Goal: Information Seeking & Learning: Find specific fact

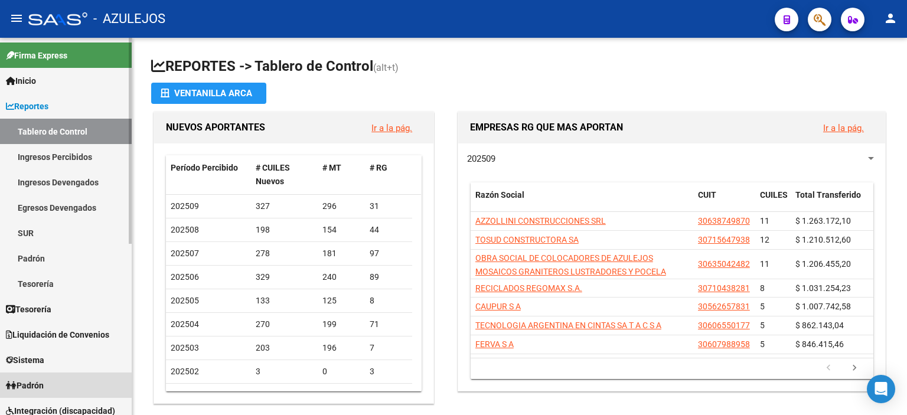
click at [37, 377] on link "Padrón" at bounding box center [66, 385] width 132 height 25
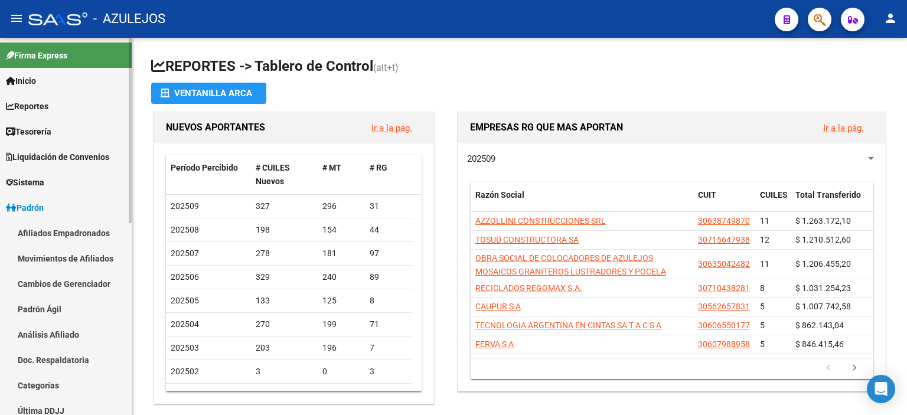
scroll to position [118, 0]
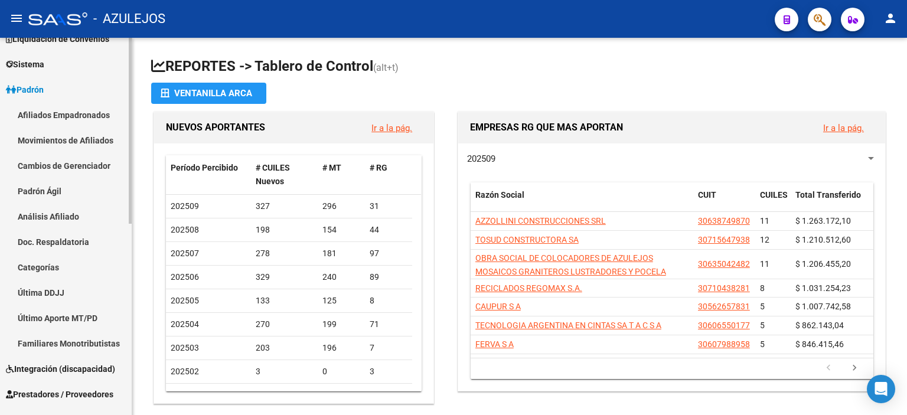
click at [73, 217] on link "Análisis Afiliado" at bounding box center [66, 216] width 132 height 25
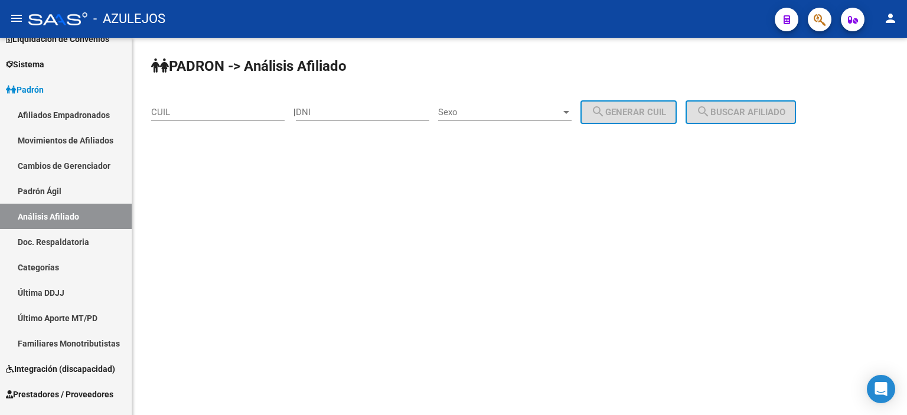
click at [344, 103] on div "DNI" at bounding box center [362, 108] width 133 height 25
click at [346, 106] on div "DNI" at bounding box center [362, 108] width 133 height 25
type input "18895128"
click at [482, 113] on span "Sexo" at bounding box center [499, 112] width 123 height 11
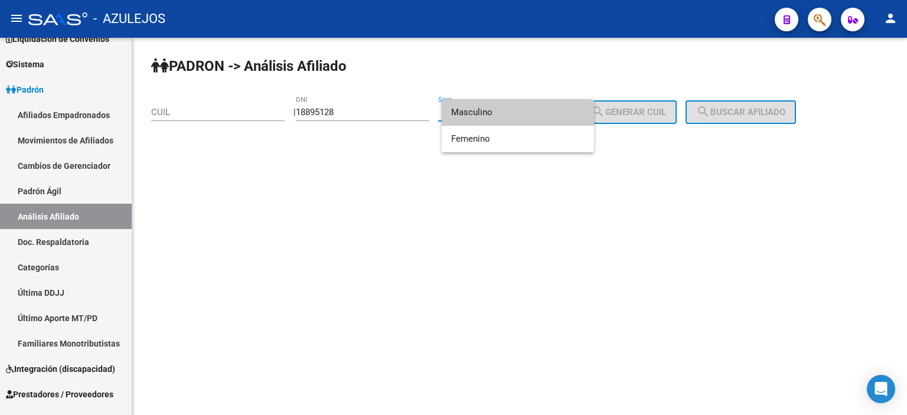
click at [481, 113] on span "Masculino" at bounding box center [517, 112] width 133 height 27
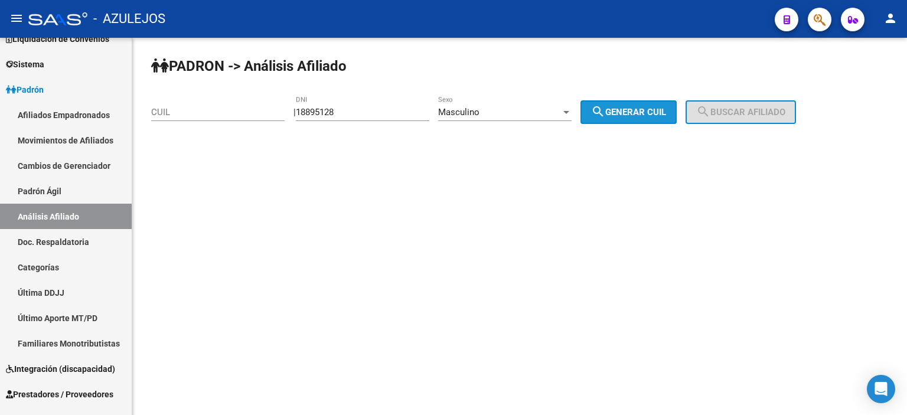
click at [669, 102] on button "search Generar CUIL" at bounding box center [629, 112] width 96 height 24
type input "20-18895128-8"
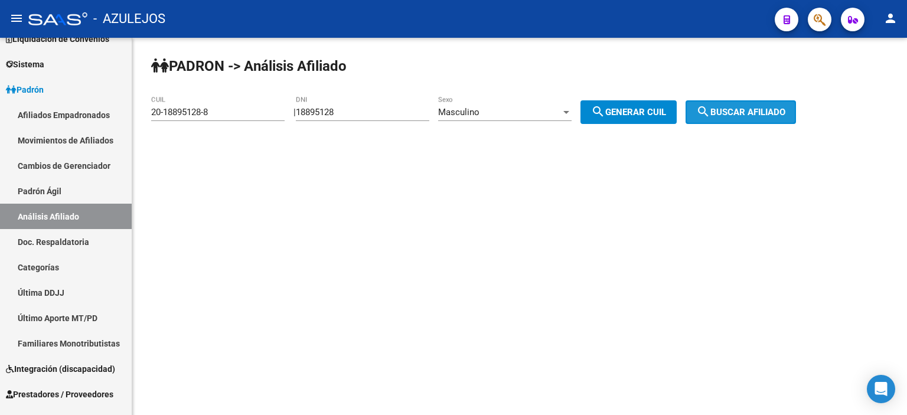
click at [775, 103] on button "search Buscar afiliado" at bounding box center [741, 112] width 110 height 24
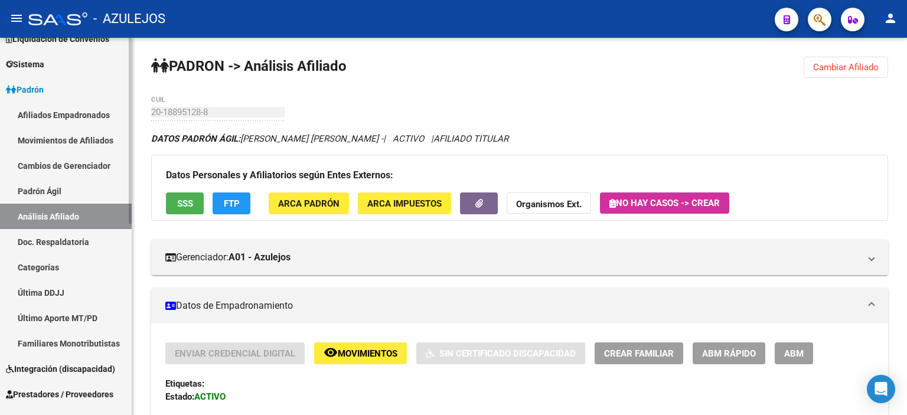
click at [36, 189] on link "Padrón Ágil" at bounding box center [66, 190] width 132 height 25
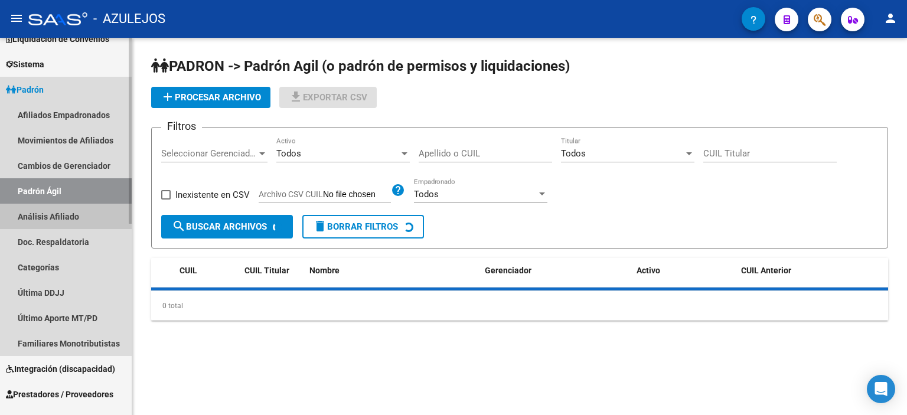
click at [45, 215] on link "Análisis Afiliado" at bounding box center [66, 216] width 132 height 25
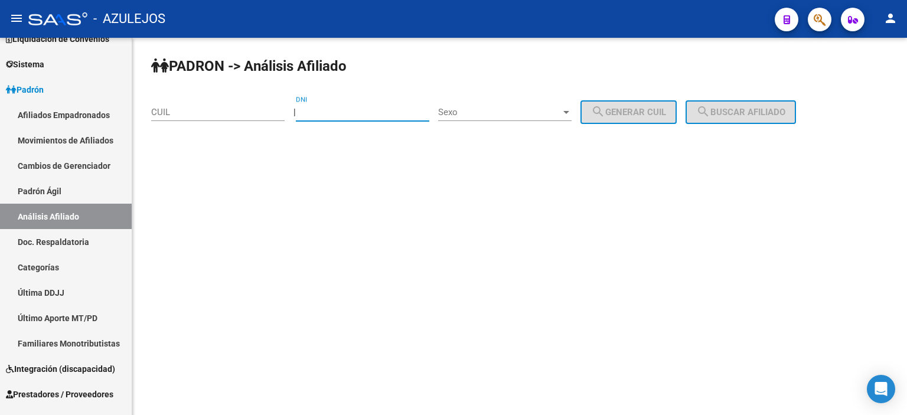
click at [333, 109] on input "DNI" at bounding box center [362, 112] width 133 height 11
type input "28664204"
click at [465, 117] on span "Sexo" at bounding box center [499, 112] width 123 height 11
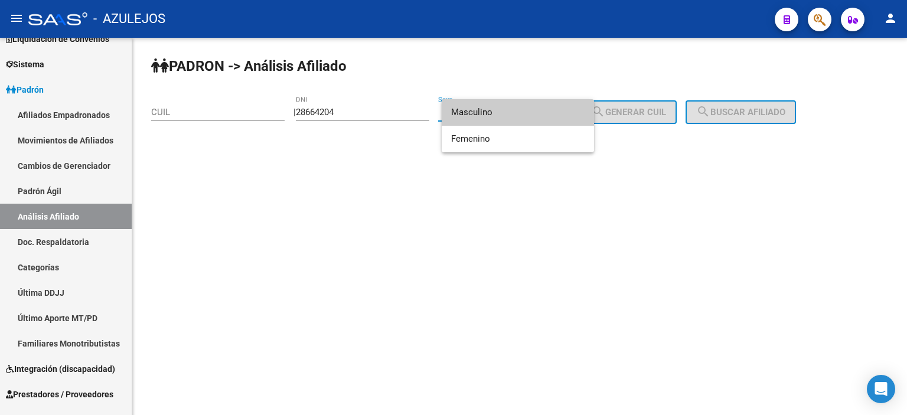
click at [510, 117] on span "Masculino" at bounding box center [517, 112] width 133 height 27
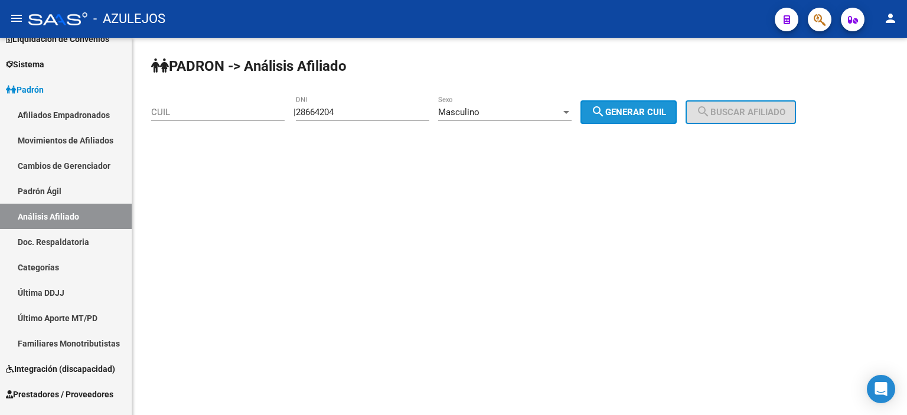
click at [627, 115] on span "search Generar CUIL" at bounding box center [628, 112] width 75 height 11
type input "20-28664204-8"
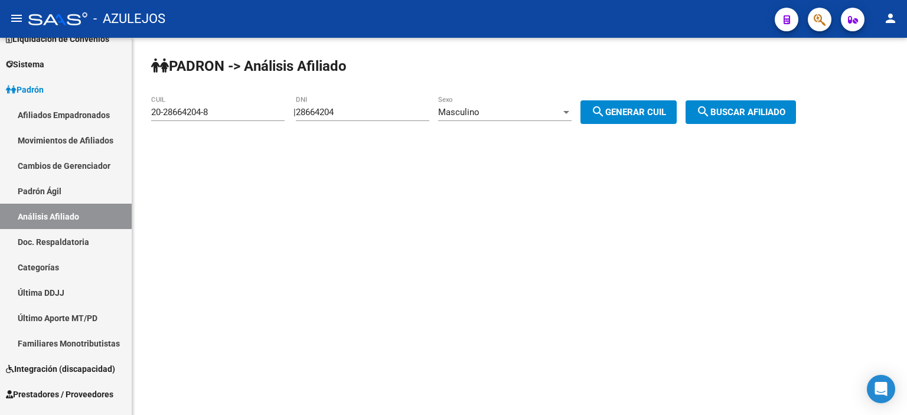
click at [761, 115] on span "search Buscar afiliado" at bounding box center [740, 112] width 89 height 11
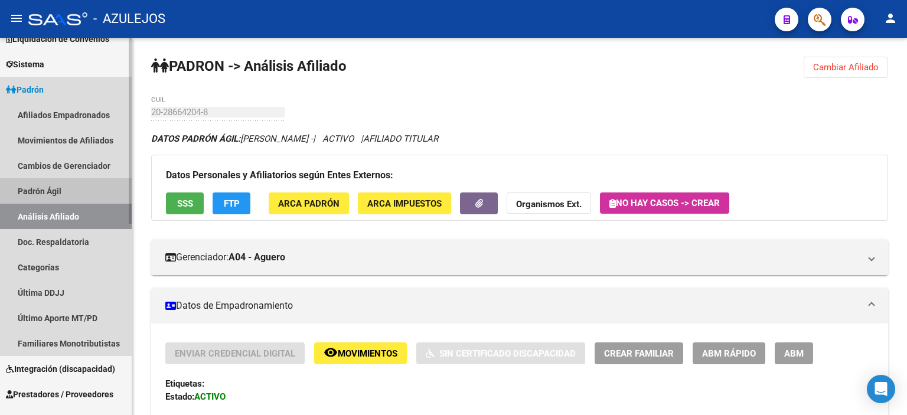
click at [57, 191] on link "Padrón Ágil" at bounding box center [66, 190] width 132 height 25
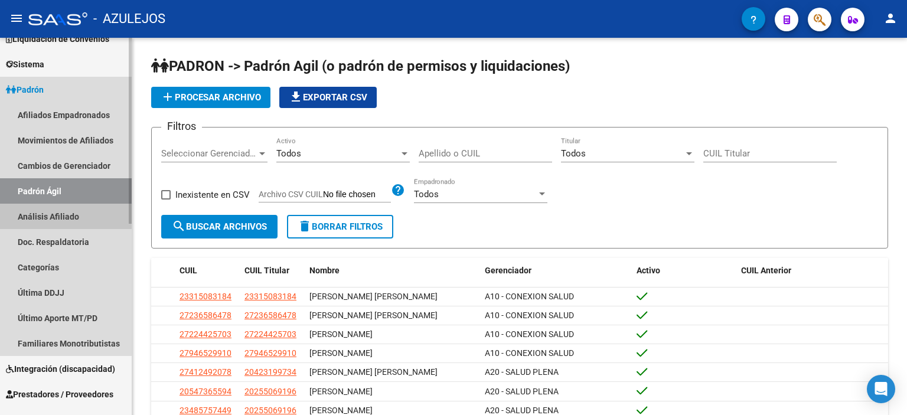
click at [59, 216] on link "Análisis Afiliado" at bounding box center [66, 216] width 132 height 25
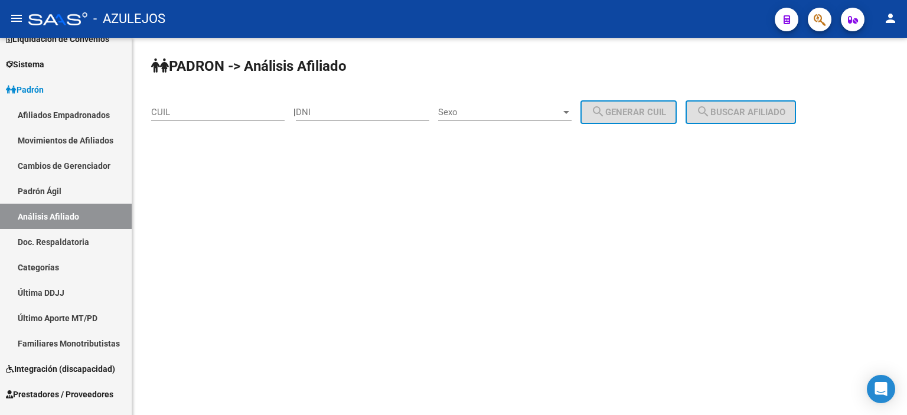
click at [402, 110] on input "DNI" at bounding box center [362, 112] width 133 height 11
type input "94209542"
click at [513, 109] on span "Sexo" at bounding box center [499, 112] width 123 height 11
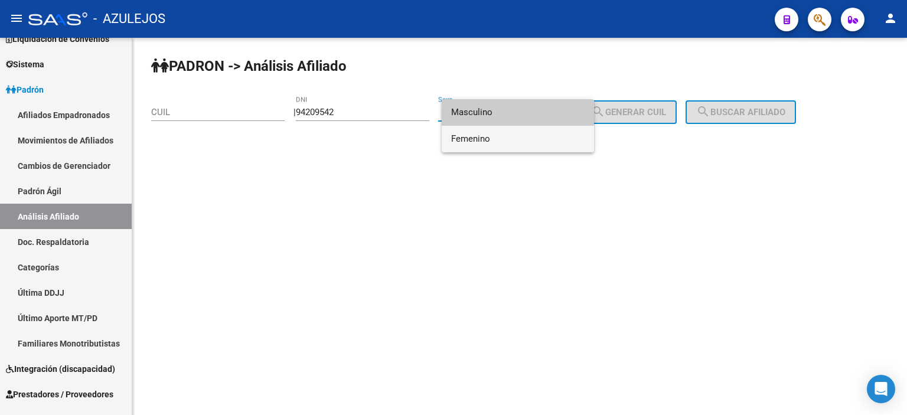
click at [502, 139] on span "Femenino" at bounding box center [517, 139] width 133 height 27
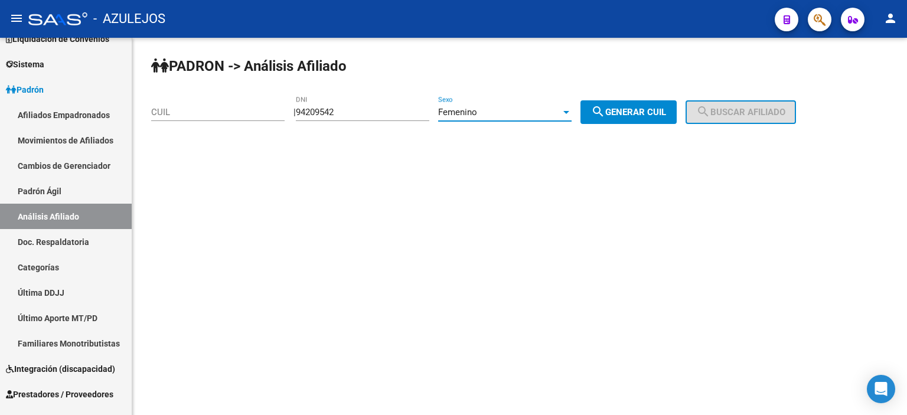
click at [647, 99] on div "PADRON -> Análisis Afiliado CUIL | 94209542 DNI Femenino Sexo search Generar CU…" at bounding box center [519, 100] width 775 height 124
click at [651, 103] on button "search Generar CUIL" at bounding box center [629, 112] width 96 height 24
type input "27-94209542-8"
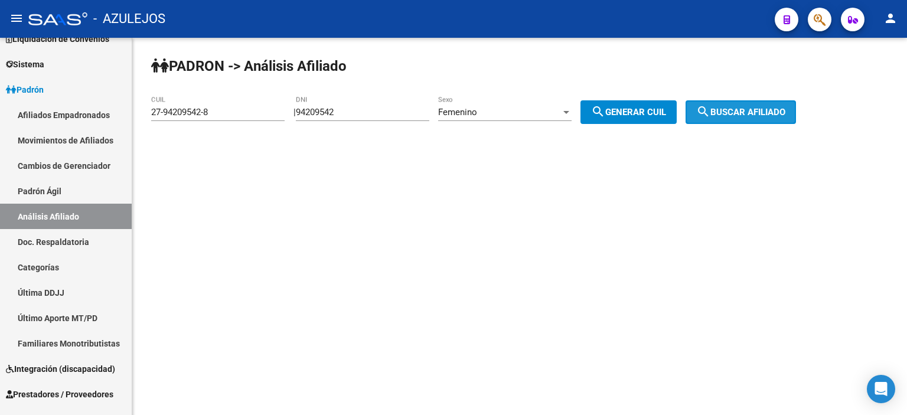
click at [711, 107] on mat-icon "search" at bounding box center [703, 112] width 14 height 14
